Goal: Use online tool/utility: Utilize a website feature to perform a specific function

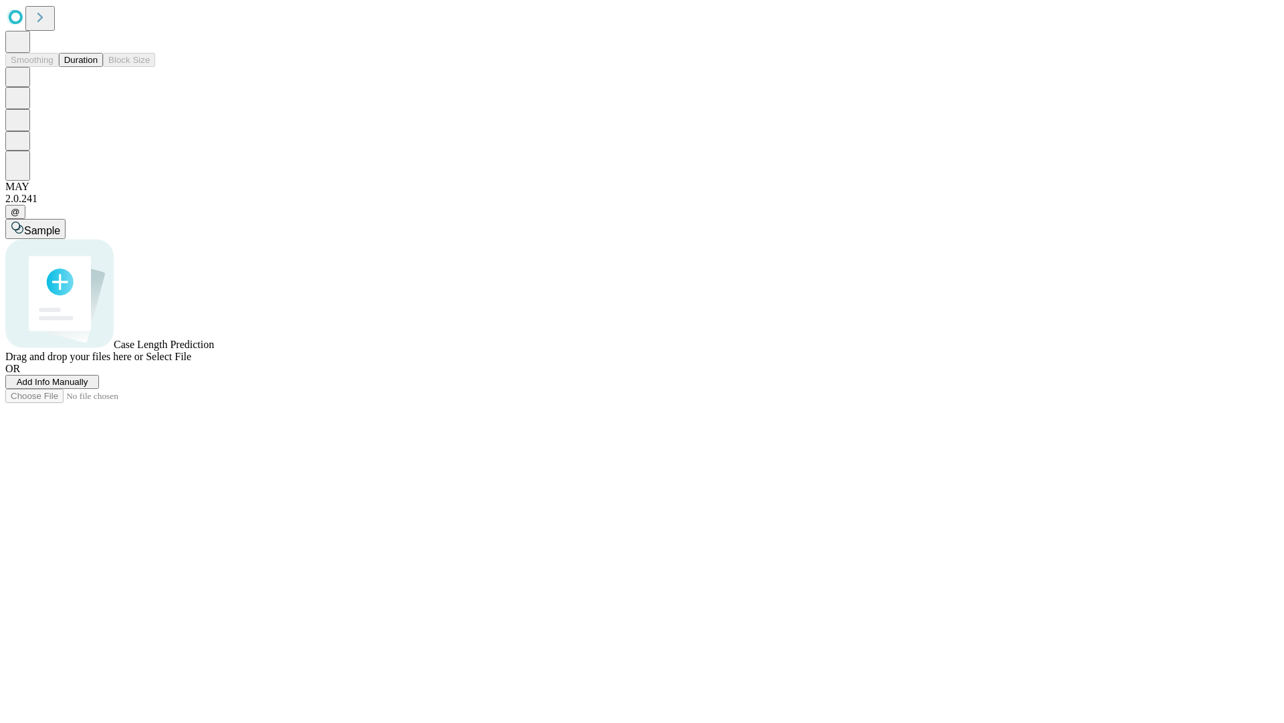
click at [191, 362] on span "Select File" at bounding box center [168, 356] width 45 height 11
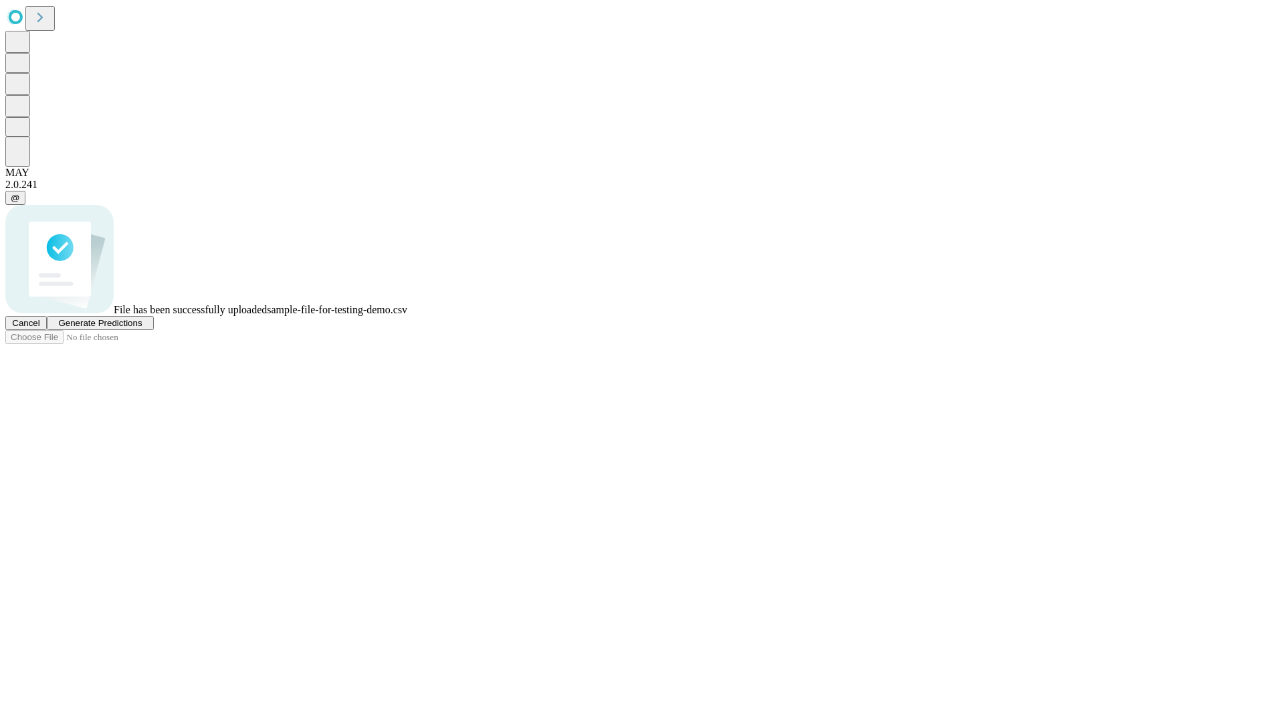
click at [142, 328] on span "Generate Predictions" at bounding box center [100, 323] width 84 height 10
